Goal: Information Seeking & Learning: Learn about a topic

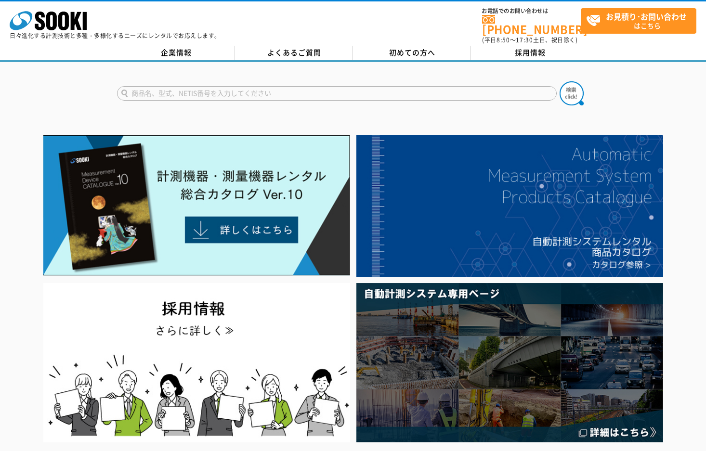
click at [155, 90] on input "text" at bounding box center [337, 93] width 440 height 14
click at [559, 81] on button at bounding box center [571, 93] width 24 height 24
drag, startPoint x: 194, startPoint y: 91, endPoint x: 106, endPoint y: 85, distance: 88.8
click at [107, 85] on div "キャリアアップ" at bounding box center [353, 85] width 706 height 46
type input "建レコ用カードリーダ"
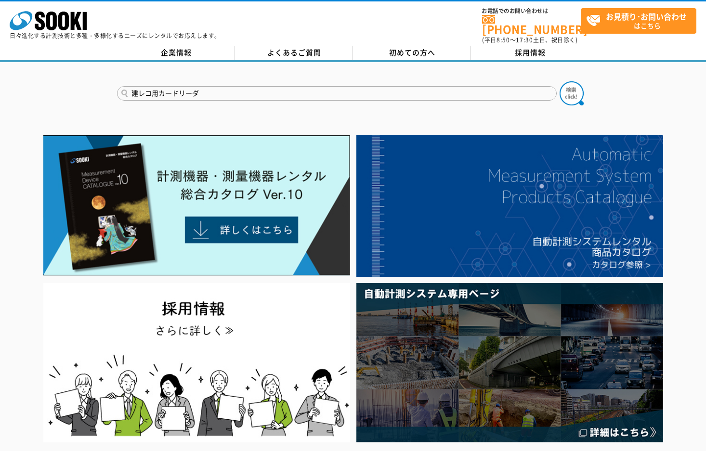
click at [559, 81] on button at bounding box center [571, 93] width 24 height 24
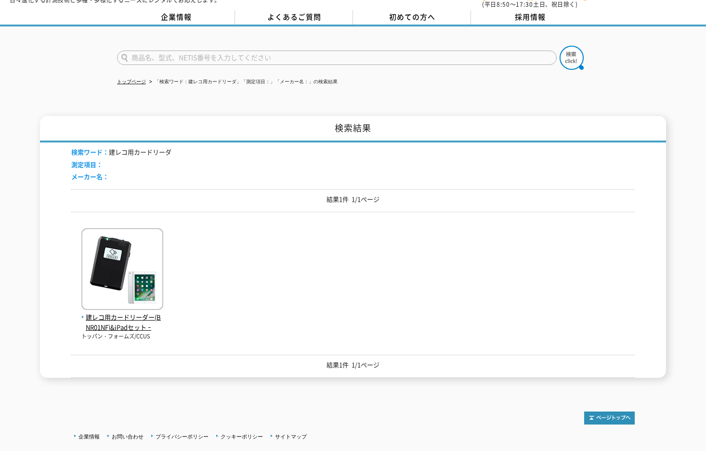
scroll to position [96, 0]
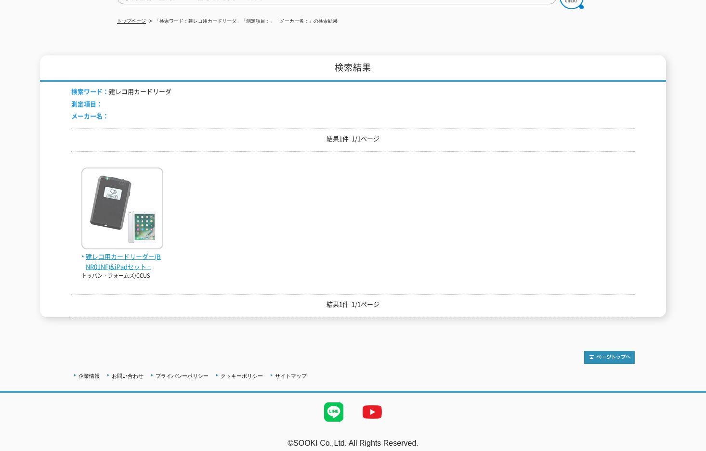
click at [98, 253] on span "建レコ用カードリーダー(BNR01NF)&iPadセット ｰ" at bounding box center [122, 262] width 82 height 20
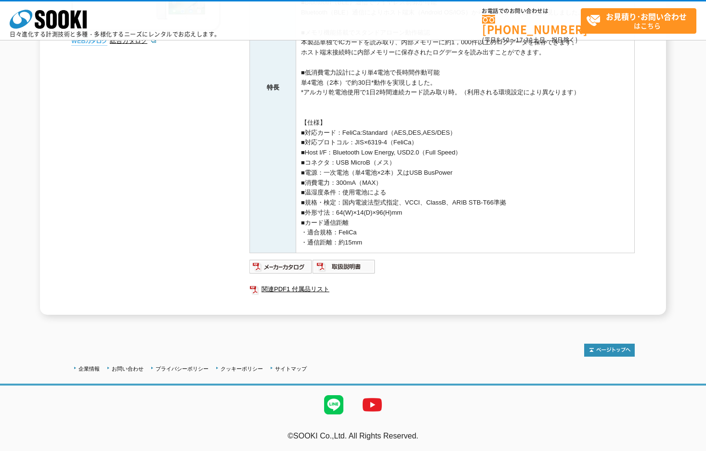
scroll to position [263, 0]
click at [277, 291] on link "関連PDF1 付属品リスト" at bounding box center [441, 289] width 385 height 13
